Goal: Find contact information: Find contact information

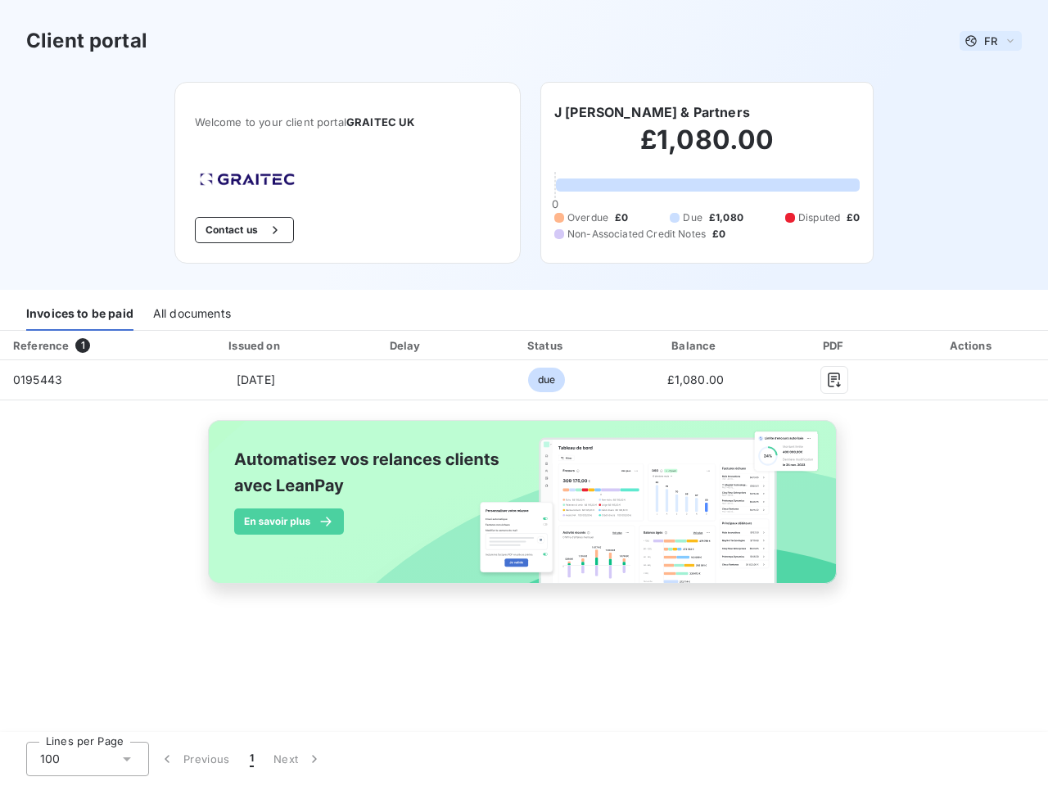
click at [991, 41] on span "FR" at bounding box center [991, 40] width 13 height 13
click at [242, 230] on button "Contact us" at bounding box center [244, 230] width 99 height 26
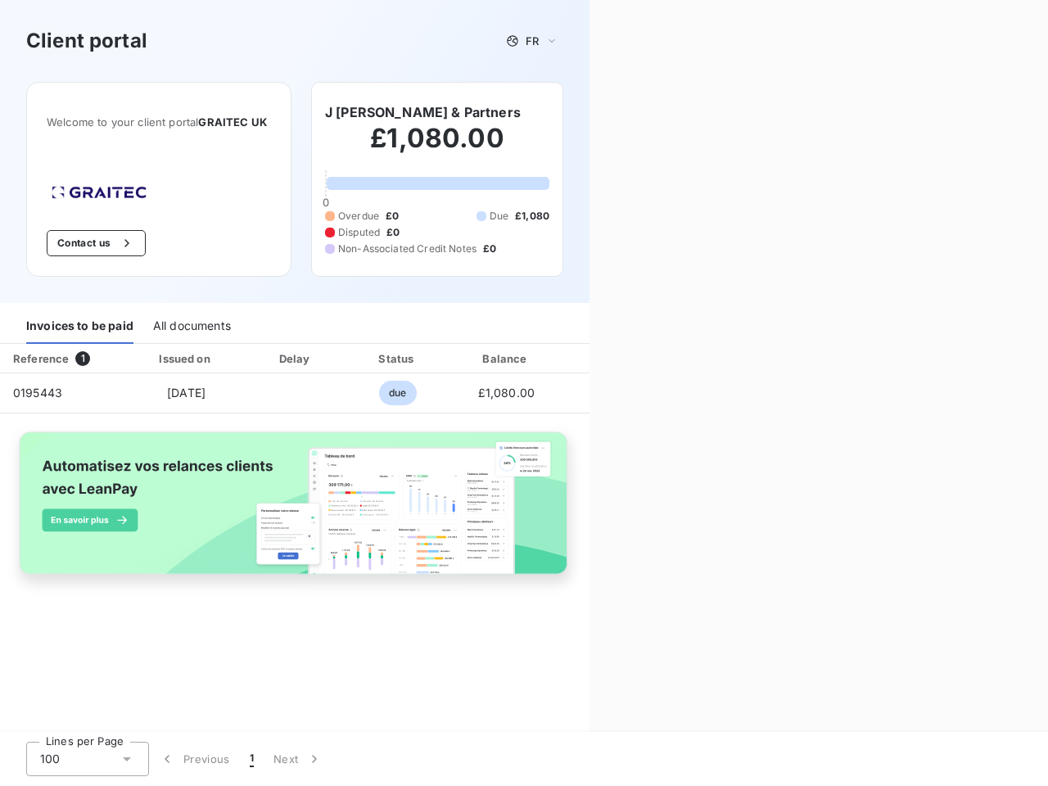
click at [631, 112] on div "Contact us Fill out the form below, and a member of our team will get back to y…" at bounding box center [819, 393] width 459 height 786
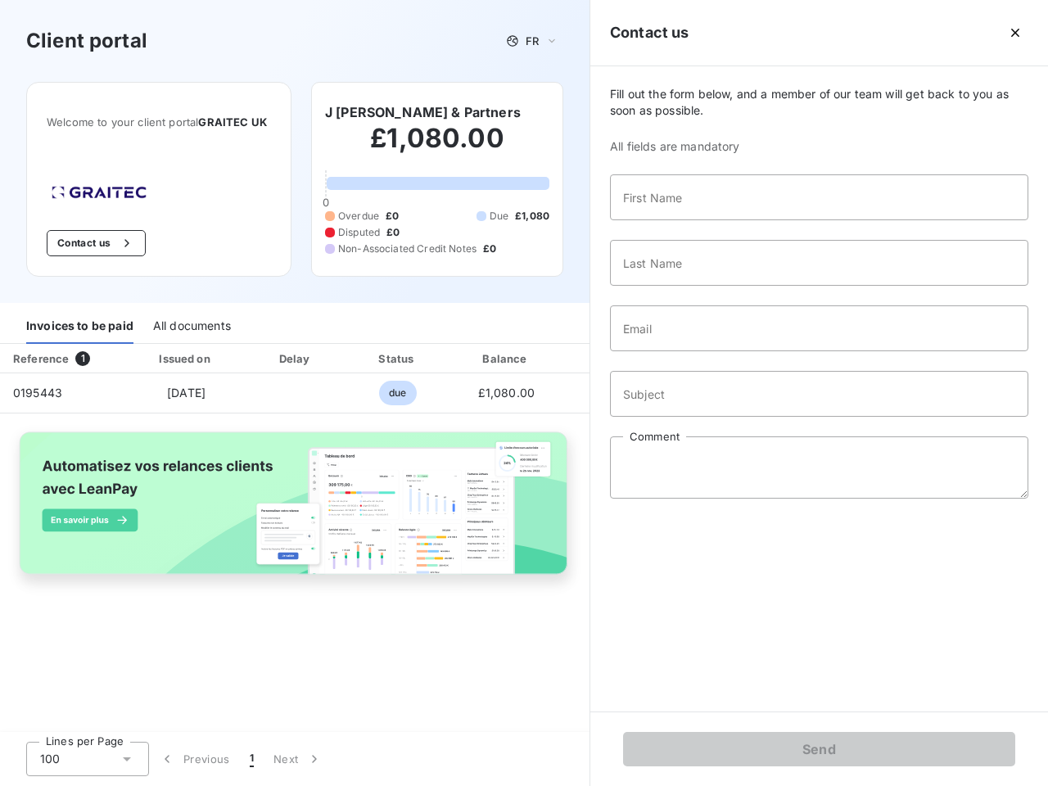
click at [79, 314] on div "Invoices to be paid" at bounding box center [79, 327] width 107 height 34
click at [191, 314] on div "All documents" at bounding box center [192, 327] width 78 height 34
